Goal: Book appointment/travel/reservation

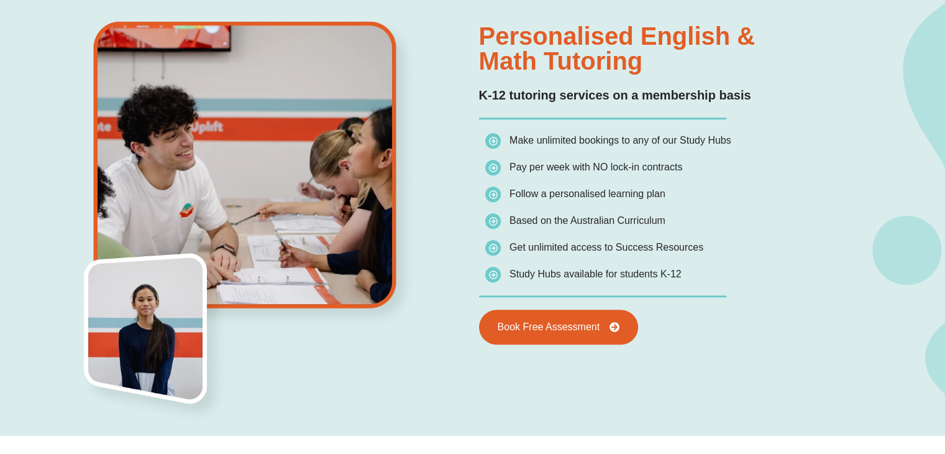
scroll to position [898, 0]
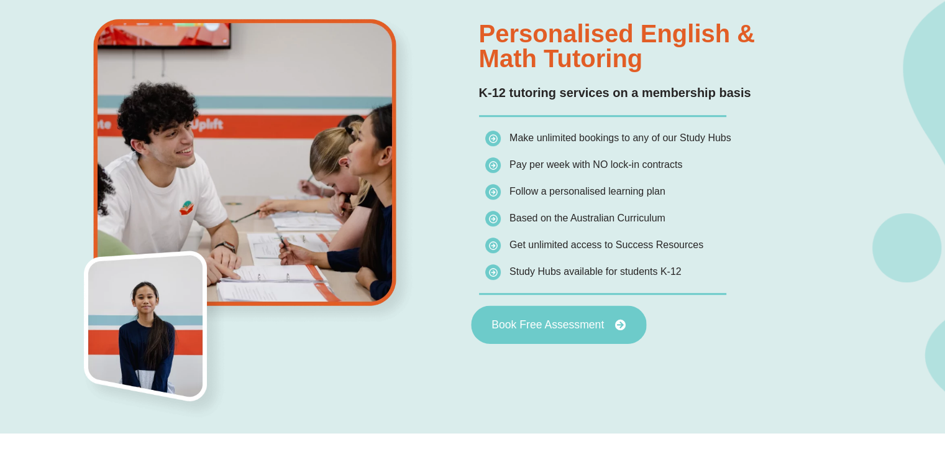
click at [548, 334] on link "Book Free Assessment" at bounding box center [558, 324] width 175 height 39
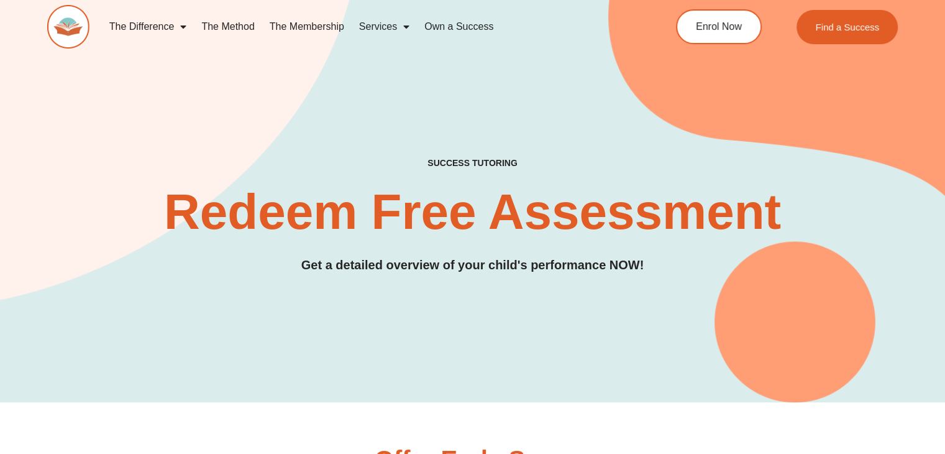
click at [579, 255] on h3 "Get a detailed overview of your child's performance NOW!" at bounding box center [472, 264] width 851 height 19
click at [599, 213] on h2 "Redeem Free Assessment" at bounding box center [472, 212] width 851 height 50
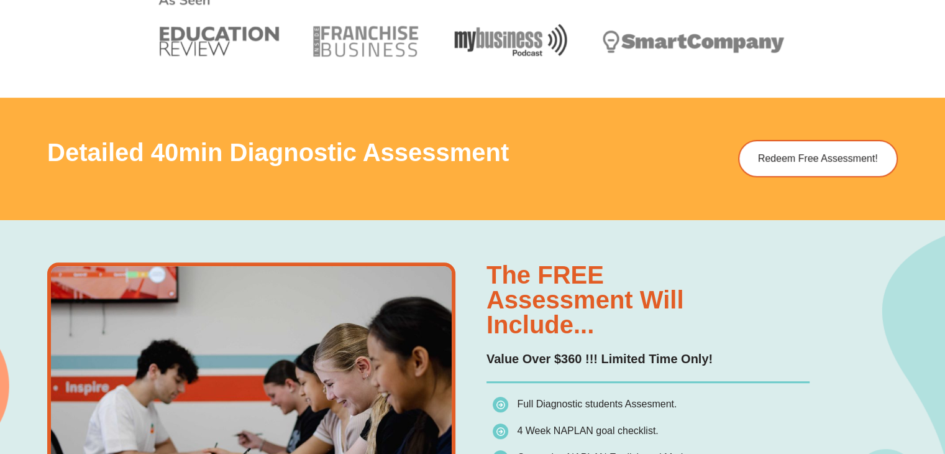
scroll to position [671, 0]
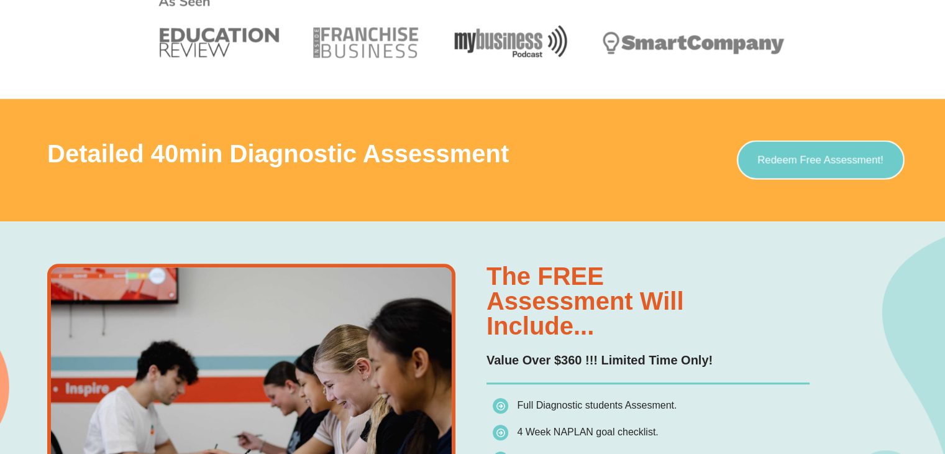
click at [817, 170] on link "Redeem Free Assessment!" at bounding box center [821, 159] width 168 height 39
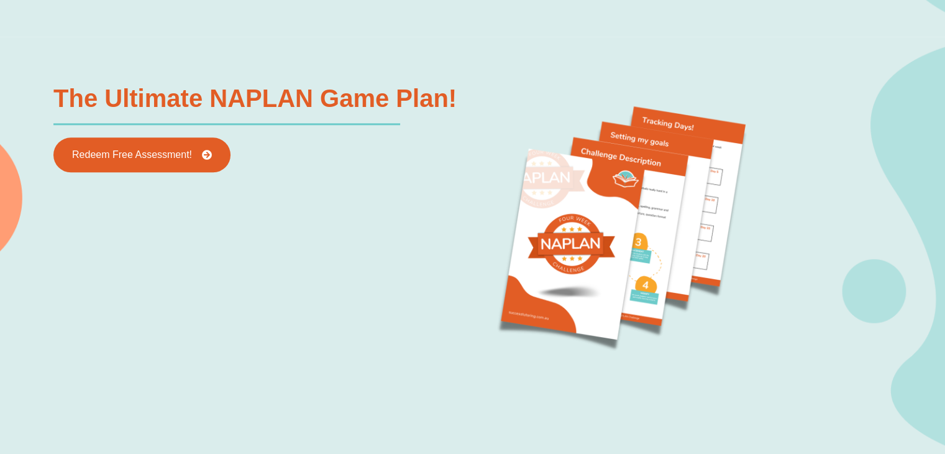
scroll to position [1295, 0]
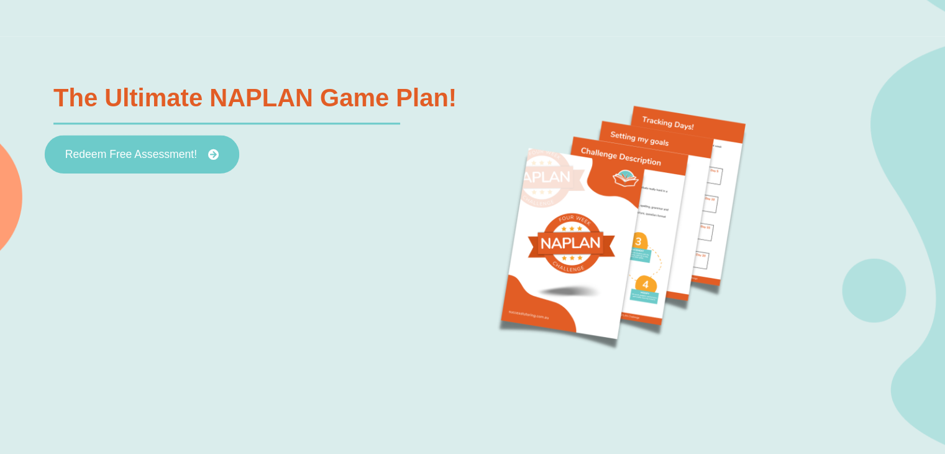
click at [157, 149] on span "Redeem Free Assessment!" at bounding box center [131, 154] width 132 height 11
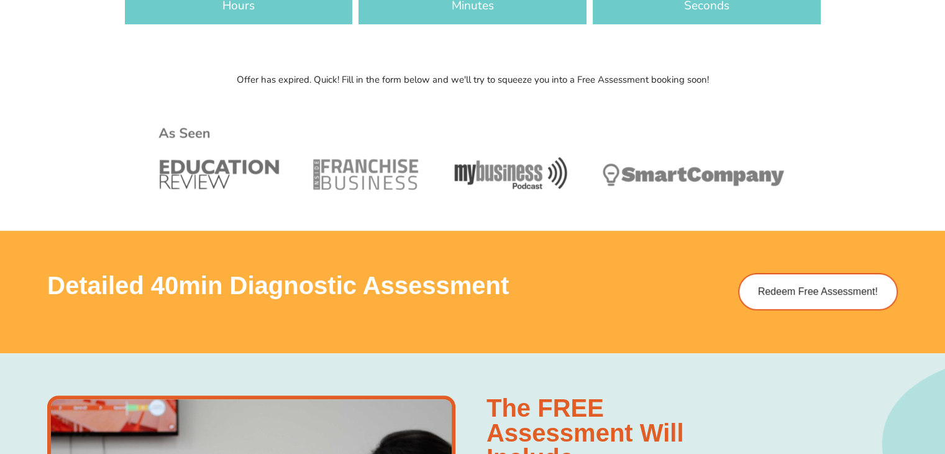
scroll to position [544, 0]
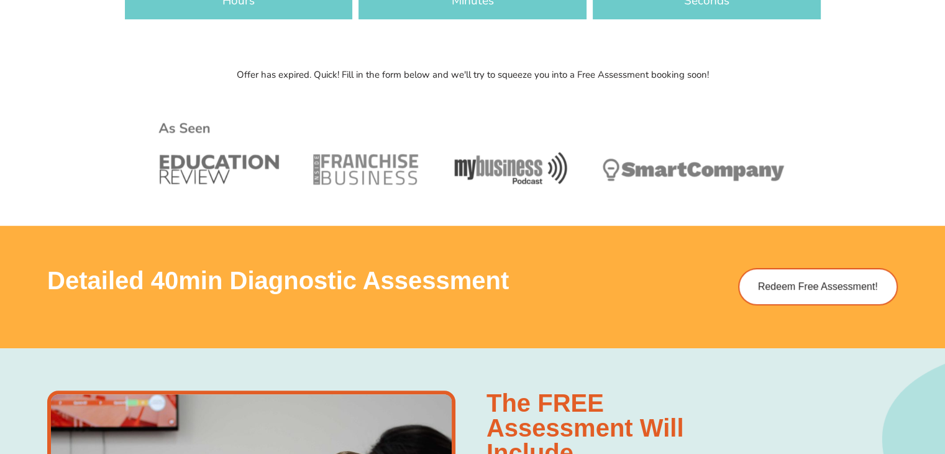
click at [352, 178] on img at bounding box center [473, 155] width 636 height 127
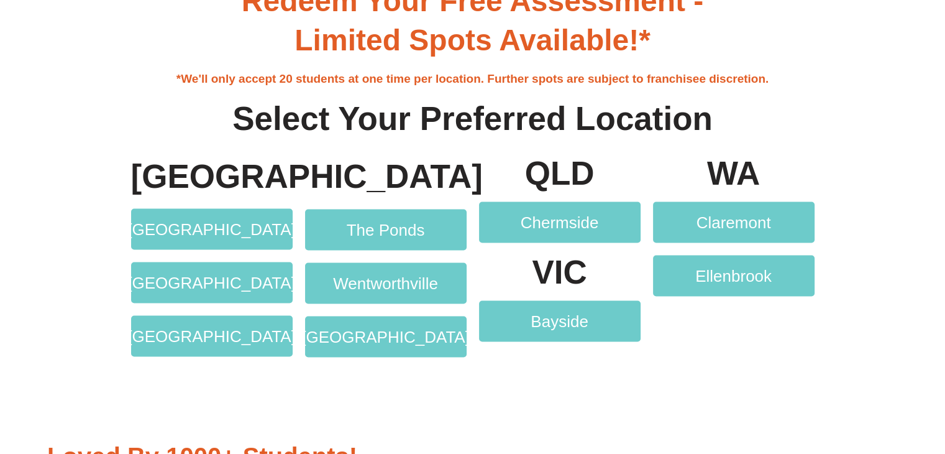
scroll to position [2394, 0]
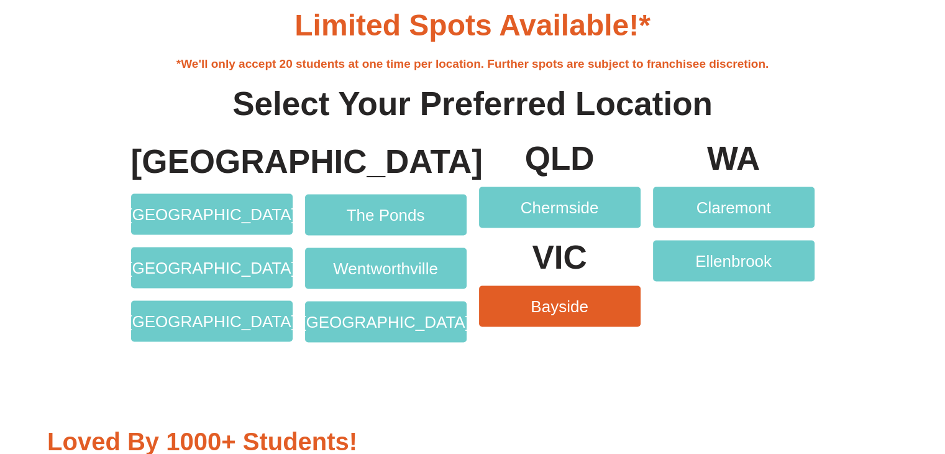
click at [546, 294] on link "Bayside" at bounding box center [560, 306] width 162 height 41
